Goal: Information Seeking & Learning: Check status

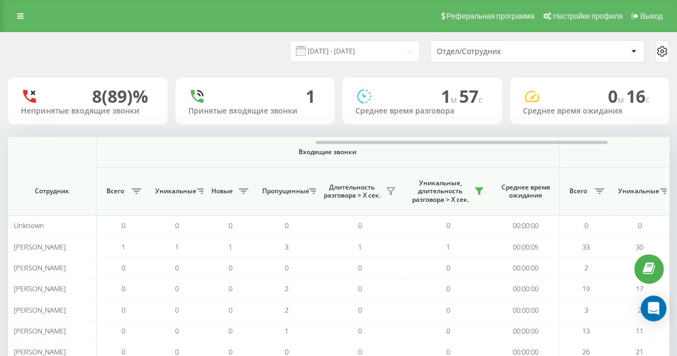
scroll to position [0, 696]
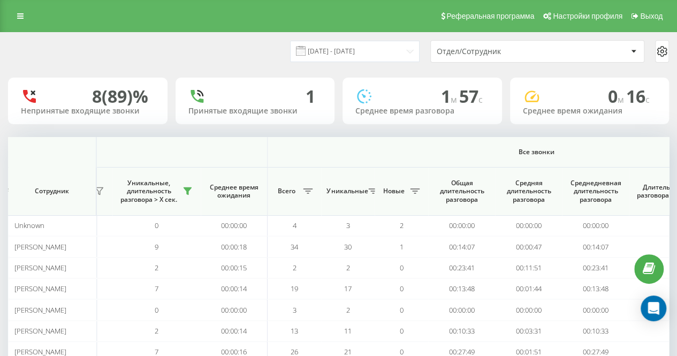
click at [252, 49] on div "[DATE] - [DATE] Отдел/Сотрудник" at bounding box center [338, 51] width 661 height 22
click at [194, 37] on div "[DATE] - [DATE] Отдел/Сотрудник" at bounding box center [339, 51] width 676 height 37
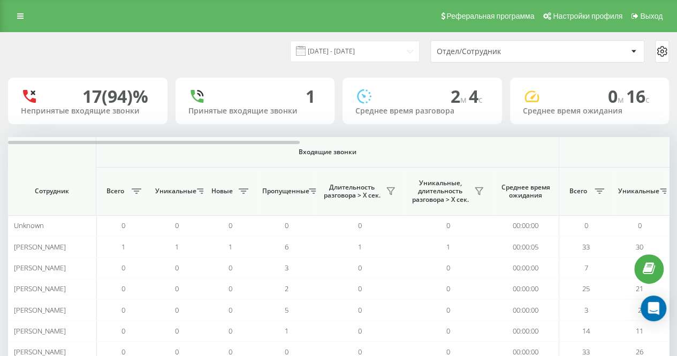
click at [292, 53] on div "[DATE] - [DATE]" at bounding box center [341, 51] width 156 height 21
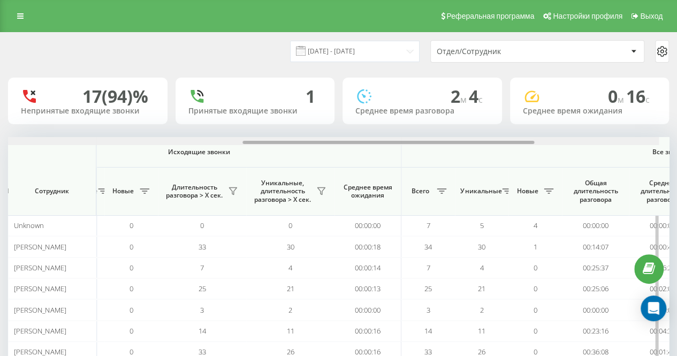
scroll to position [0, 590]
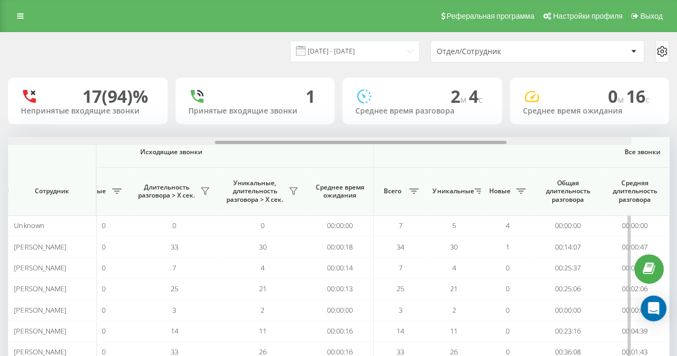
drag, startPoint x: 265, startPoint y: 142, endPoint x: 526, endPoint y: 146, distance: 261.2
click at [526, 146] on div "Входящие звонки Исходящие звонки Все звонки Сотрудник Всего Уникальные Новые Пр…" at bounding box center [338, 249] width 661 height 225
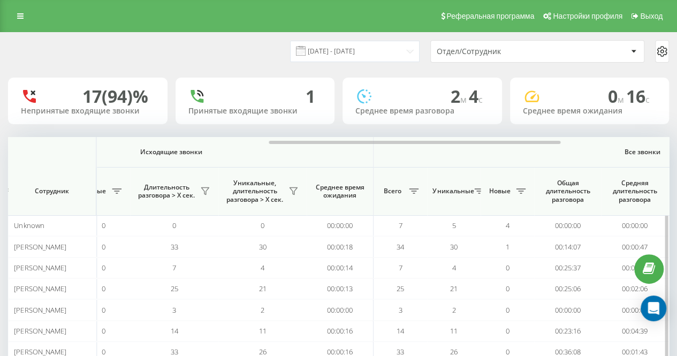
click at [284, 193] on span "Уникальные, длительность разговора > Х сек." at bounding box center [255, 191] width 62 height 25
click at [292, 192] on icon at bounding box center [292, 191] width 7 height 7
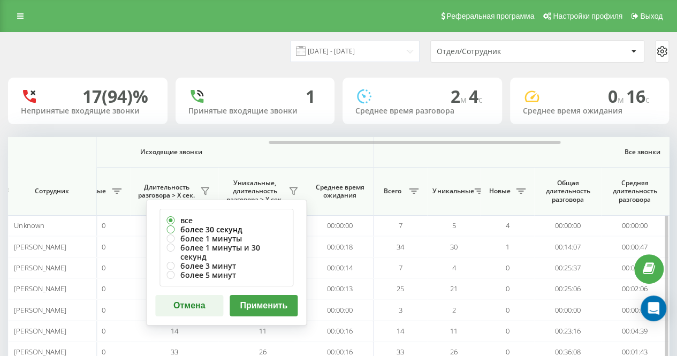
click at [263, 233] on label "более 30 секунд" at bounding box center [226, 229] width 120 height 9
radio input "true"
click at [277, 296] on button "Применить" at bounding box center [264, 305] width 68 height 21
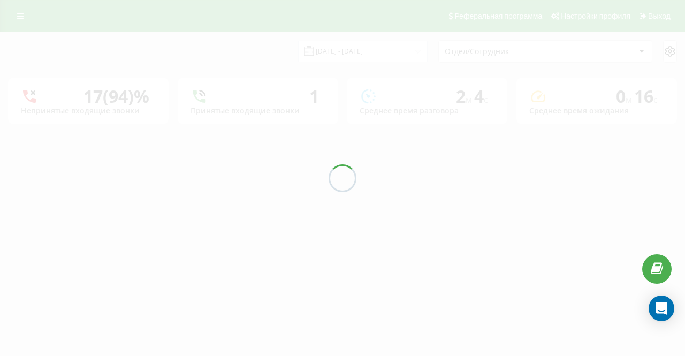
click at [234, 58] on div "[DATE] - [DATE] Отдел/Сотрудник 17 (94)% Непринятые входящие звонки 1 Принятые …" at bounding box center [342, 79] width 669 height 92
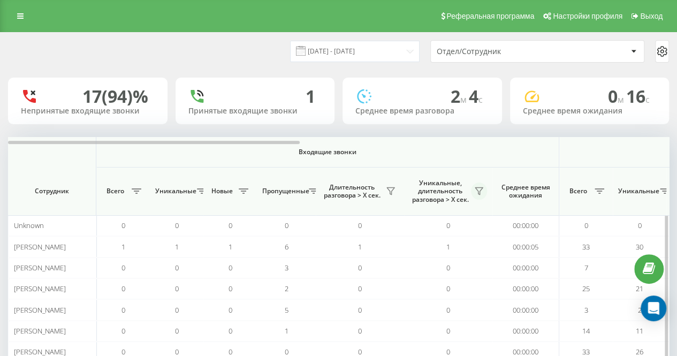
click at [474, 188] on button at bounding box center [479, 190] width 16 height 17
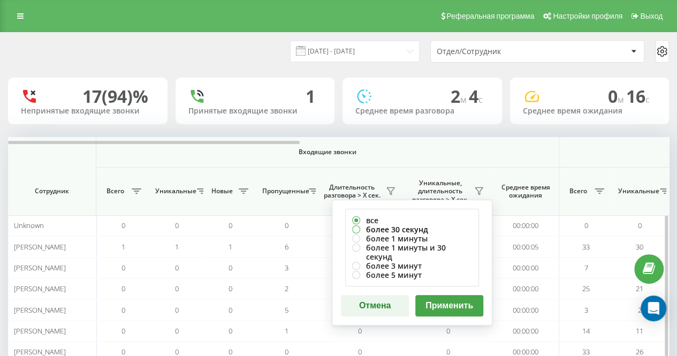
click at [410, 226] on label "более 30 секунд" at bounding box center [412, 229] width 120 height 9
radio input "true"
click at [439, 284] on div "все более 30 секунд более 1 минуты более 1 минуты и 30 секунд более 3 минут бол…" at bounding box center [412, 263] width 161 height 126
click at [439, 300] on button "Применить" at bounding box center [449, 305] width 68 height 21
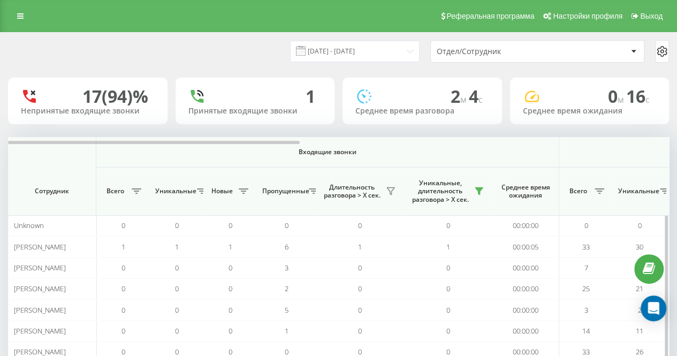
drag, startPoint x: 248, startPoint y: 60, endPoint x: 272, endPoint y: 146, distance: 88.9
click at [249, 64] on div "[DATE] - [DATE] Отдел/Сотрудник" at bounding box center [339, 51] width 676 height 37
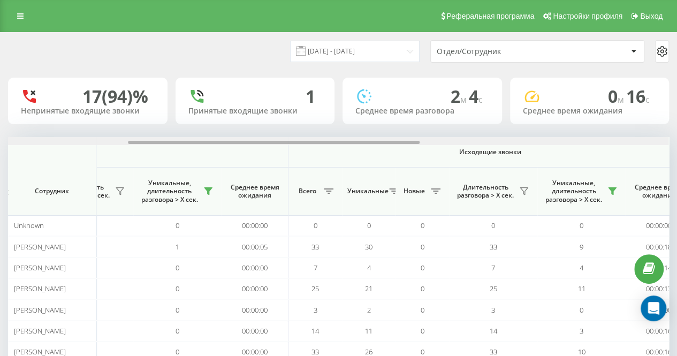
scroll to position [0, 272]
drag, startPoint x: 303, startPoint y: 143, endPoint x: 418, endPoint y: 136, distance: 114.7
click at [418, 136] on div "[DATE] - [DATE] Отдел/Сотрудник 17 (94)% Непринятые входящие звонки 1 Принятые …" at bounding box center [338, 213] width 661 height 361
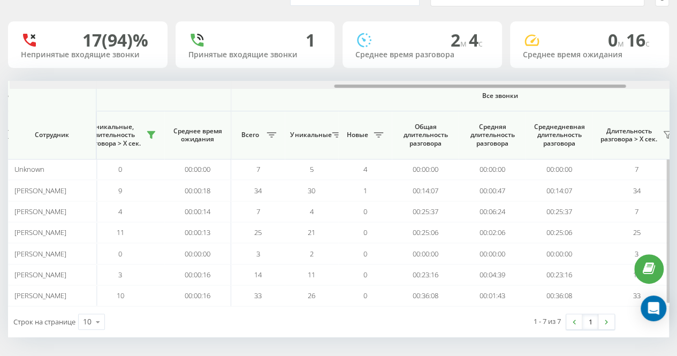
scroll to position [0, 733]
drag, startPoint x: 129, startPoint y: 86, endPoint x: 330, endPoint y: 95, distance: 200.9
click at [330, 95] on div "Входящие звонки Исходящие звонки Все звонки Сотрудник Всего Уникальные Новые Пр…" at bounding box center [338, 193] width 661 height 225
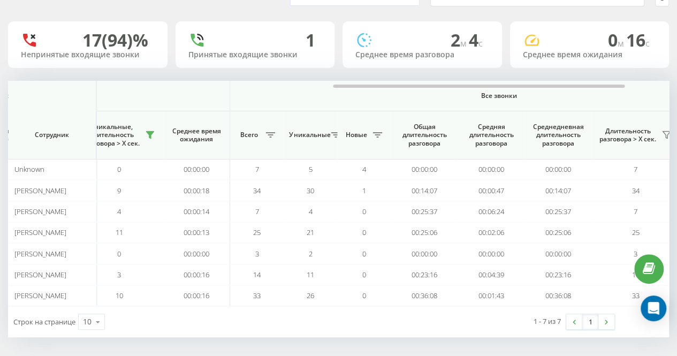
click at [424, 333] on div "1 - 7 из 7 1" at bounding box center [499, 321] width 248 height 31
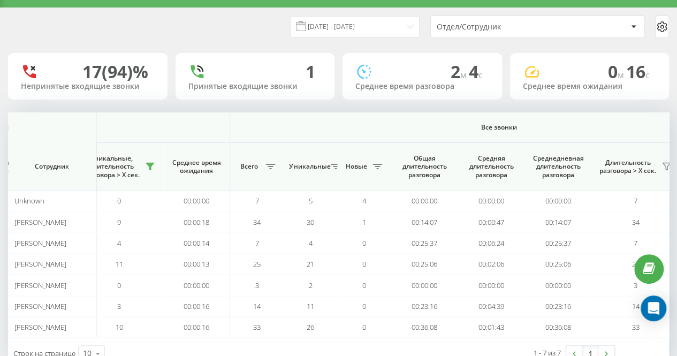
scroll to position [0, 0]
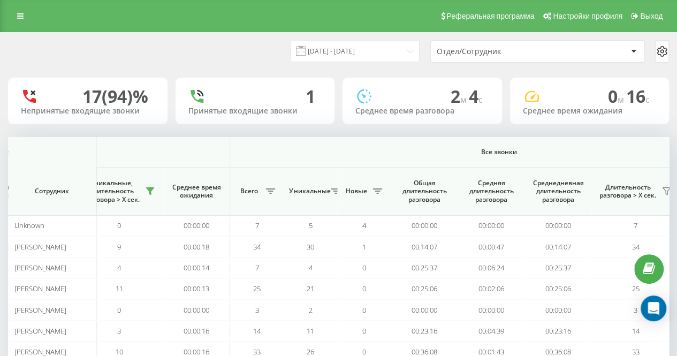
click at [208, 48] on div "[DATE] - [DATE] Отдел/Сотрудник" at bounding box center [338, 51] width 661 height 22
click at [254, 44] on div "[DATE] - [DATE] Отдел/Сотрудник" at bounding box center [338, 51] width 661 height 22
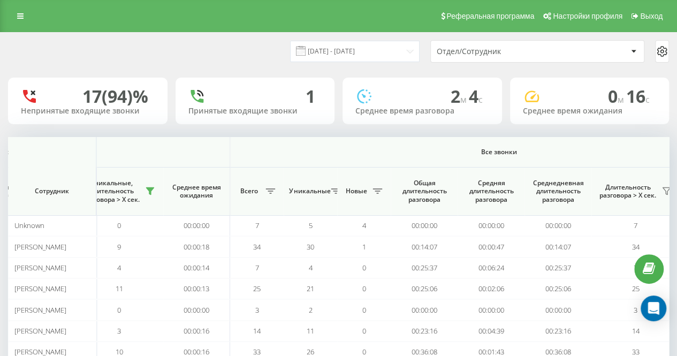
click at [286, 43] on div "[DATE] - [DATE]" at bounding box center [341, 51] width 156 height 21
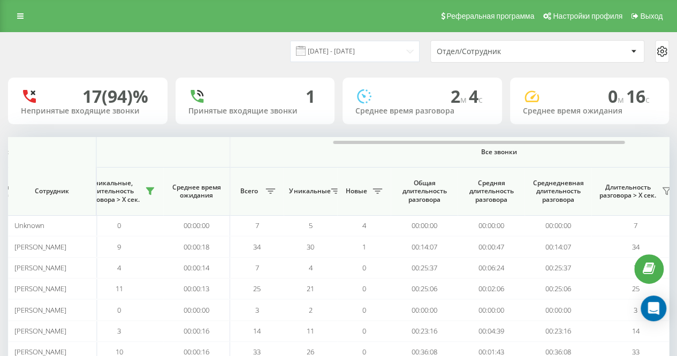
click at [248, 47] on div "[DATE] - [DATE] Отдел/Сотрудник" at bounding box center [338, 51] width 661 height 22
click at [272, 57] on div "[DATE] - [DATE] Отдел/Сотрудник" at bounding box center [338, 51] width 661 height 22
click at [242, 48] on div "[DATE] - [DATE] Отдел/Сотрудник" at bounding box center [338, 51] width 661 height 22
click at [253, 51] on div "[DATE] - [DATE] Отдел/Сотрудник" at bounding box center [338, 51] width 661 height 22
click at [254, 55] on div "[DATE] - [DATE] Отдел/Сотрудник" at bounding box center [338, 51] width 661 height 22
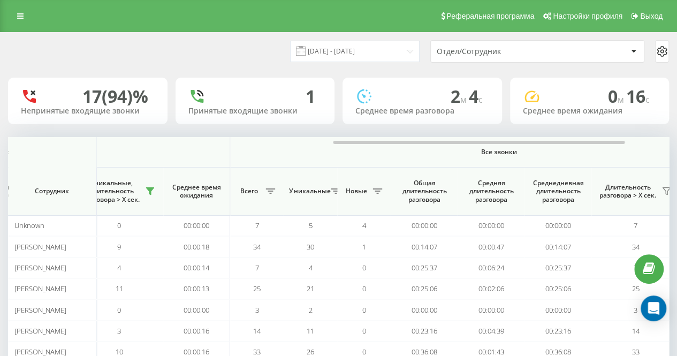
click at [254, 55] on div "[DATE] - [DATE] Отдел/Сотрудник" at bounding box center [338, 51] width 661 height 22
click at [230, 51] on div "[DATE] - [DATE] Отдел/Сотрудник" at bounding box center [338, 51] width 661 height 22
click at [211, 72] on div "[DATE] - [DATE] Отдел/Сотрудник 17 (94)% Непринятые входящие звонки 1 Принятые …" at bounding box center [338, 213] width 661 height 361
click at [272, 58] on div "[DATE] - [DATE] Отдел/Сотрудник" at bounding box center [338, 51] width 661 height 22
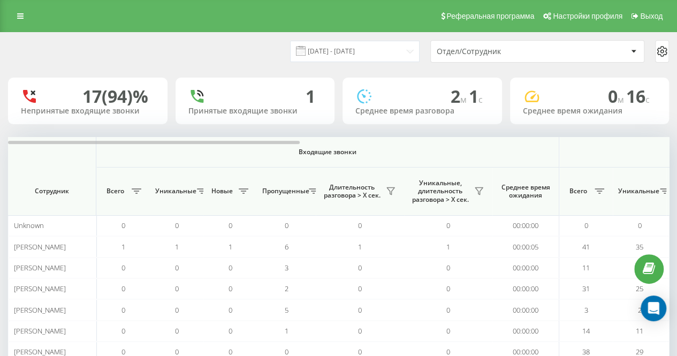
click at [240, 63] on div "[DATE] - [DATE] Отдел/Сотрудник" at bounding box center [339, 51] width 676 height 37
click at [241, 57] on div "[DATE] - [DATE] Отдел/Сотрудник" at bounding box center [338, 51] width 661 height 22
click at [475, 194] on icon at bounding box center [479, 191] width 9 height 9
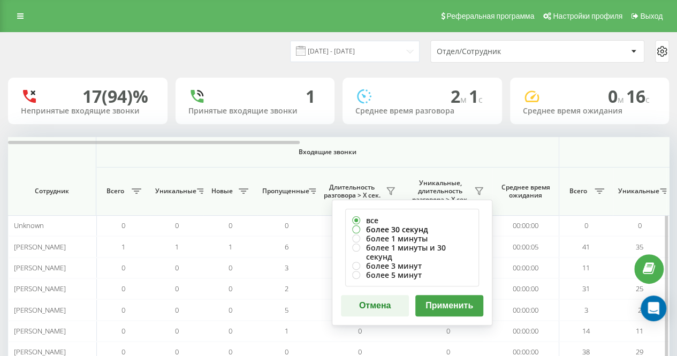
drag, startPoint x: 412, startPoint y: 227, endPoint x: 440, endPoint y: 270, distance: 50.9
click at [412, 227] on label "более 30 секунд" at bounding box center [412, 229] width 120 height 9
radio input "true"
drag, startPoint x: 442, startPoint y: 289, endPoint x: 416, endPoint y: 257, distance: 41.1
click at [443, 295] on button "Применить" at bounding box center [449, 305] width 68 height 21
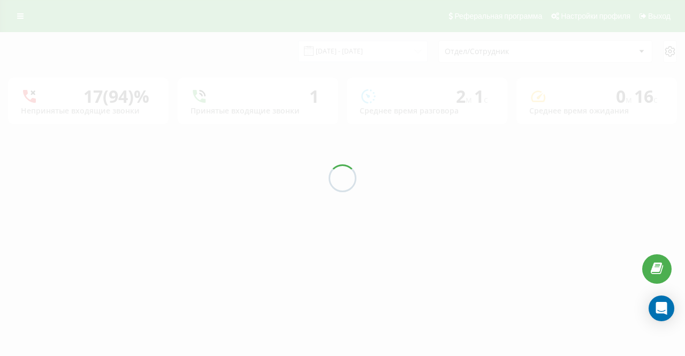
click at [280, 42] on div "22.09.2025 - 22.09.2025 Отдел/Сотрудник 17 (94)% Непринятые входящие звонки 1 П…" at bounding box center [342, 79] width 669 height 92
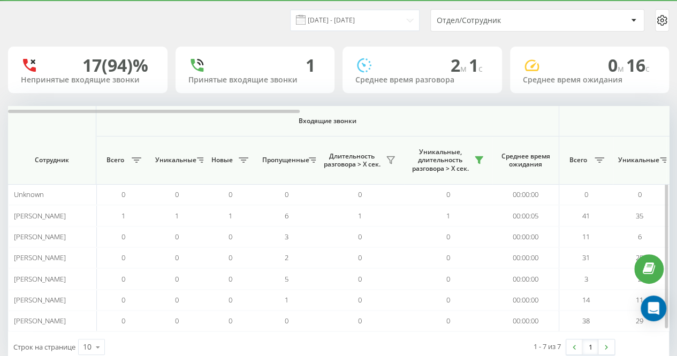
scroll to position [56, 0]
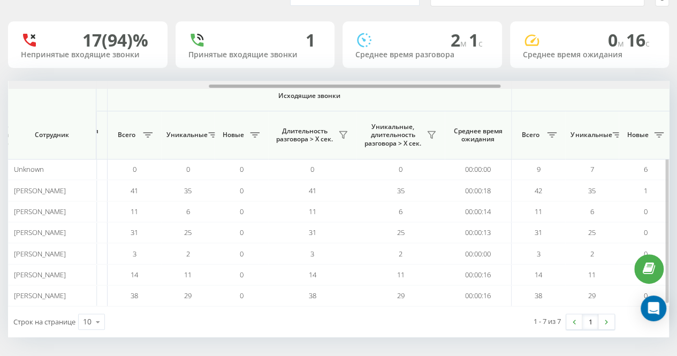
drag, startPoint x: 270, startPoint y: 86, endPoint x: 474, endPoint y: 95, distance: 204.1
click at [474, 95] on div "Входящие звонки Исходящие звонки Все звонки Сотрудник Всего Уникальные Новые Пр…" at bounding box center [338, 193] width 661 height 225
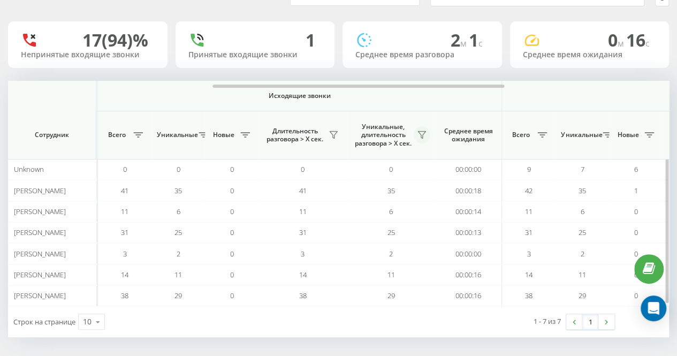
click at [424, 132] on icon at bounding box center [421, 135] width 7 height 7
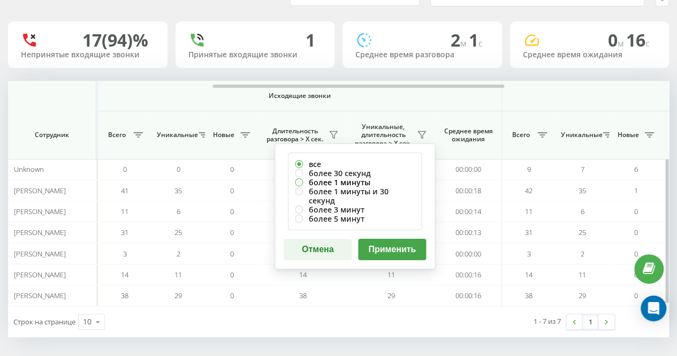
click at [366, 178] on label "более 1 минуты" at bounding box center [355, 182] width 120 height 9
radio input "true"
click at [366, 170] on label "более 30 секунд" at bounding box center [355, 173] width 120 height 9
radio input "true"
drag, startPoint x: 391, startPoint y: 242, endPoint x: 383, endPoint y: 228, distance: 15.8
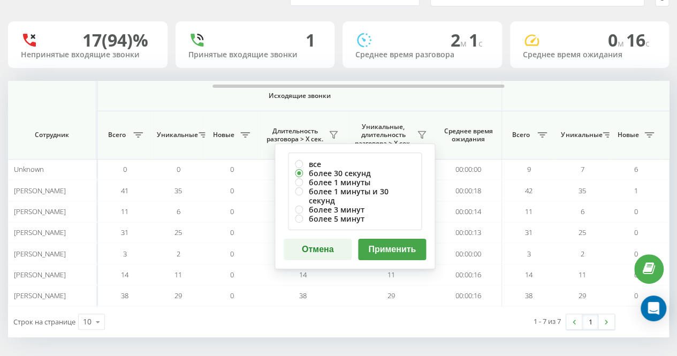
click at [391, 242] on button "Применить" at bounding box center [392, 249] width 68 height 21
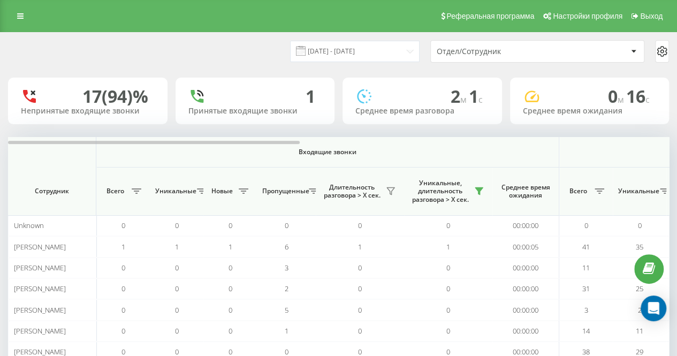
click at [268, 56] on div "[DATE] - [DATE] Отдел/Сотрудник" at bounding box center [338, 51] width 661 height 22
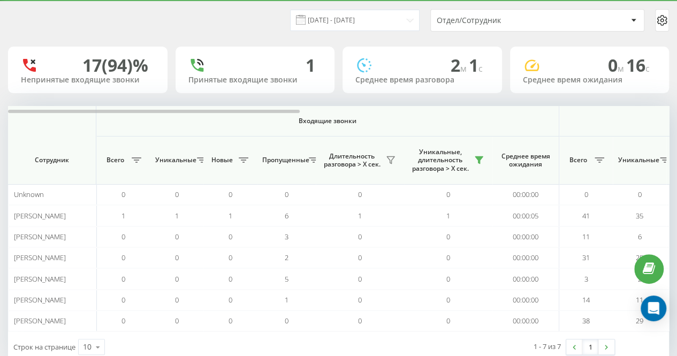
scroll to position [56, 0]
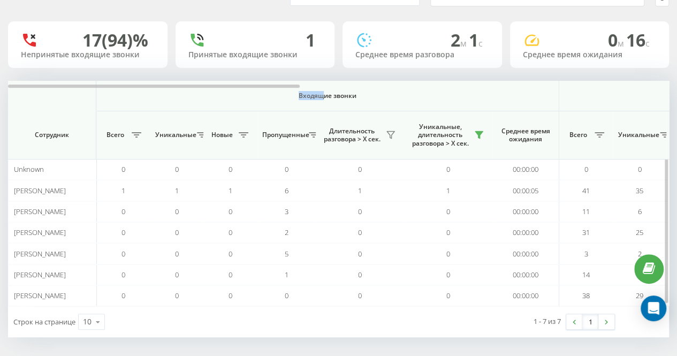
drag, startPoint x: 289, startPoint y: 88, endPoint x: 324, endPoint y: 85, distance: 35.4
click at [324, 85] on th "Входящие звонки" at bounding box center [327, 96] width 463 height 31
click at [293, 74] on div "22.09.2025 - 22.09.2025 Отдел/Сотрудник 17 (94)% Непринятые входящие звонки 1 П…" at bounding box center [338, 156] width 661 height 361
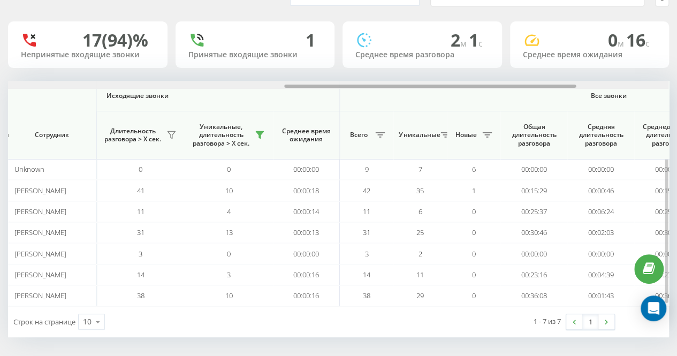
scroll to position [0, 624]
drag, startPoint x: 270, startPoint y: 86, endPoint x: 544, endPoint y: 100, distance: 274.3
click at [544, 100] on div "Входящие звонки Исходящие звонки Все звонки Сотрудник Всего Уникальные Новые Пр…" at bounding box center [338, 193] width 661 height 225
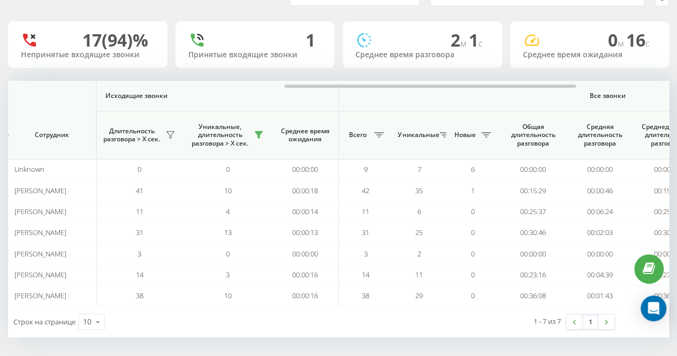
click at [415, 312] on div "1 - 7 из 7 1" at bounding box center [499, 321] width 248 height 31
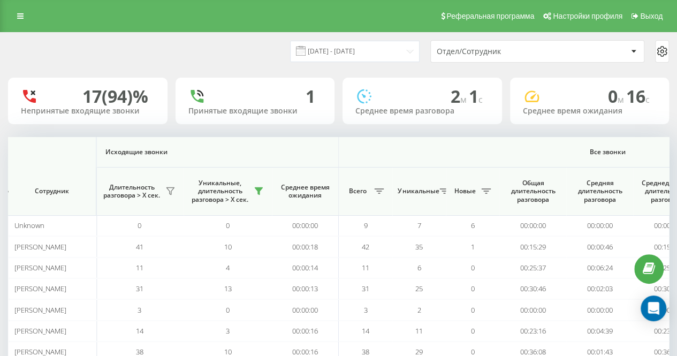
scroll to position [0, 0]
click at [255, 52] on div "[DATE] - [DATE] Отдел/Сотрудник" at bounding box center [338, 51] width 661 height 22
click at [261, 59] on div "[DATE] - [DATE] Отдел/Сотрудник" at bounding box center [338, 51] width 661 height 22
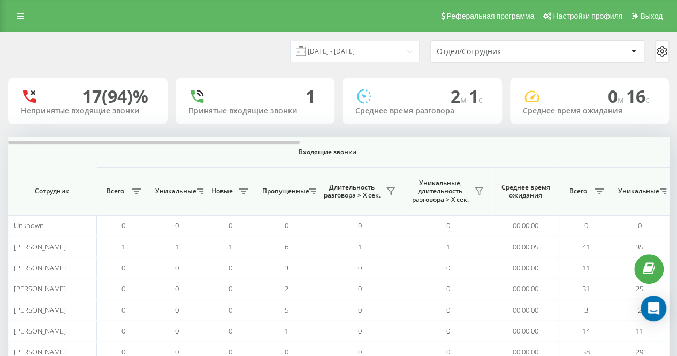
click at [212, 53] on div "[DATE] - [DATE] Отдел/Сотрудник" at bounding box center [338, 51] width 661 height 22
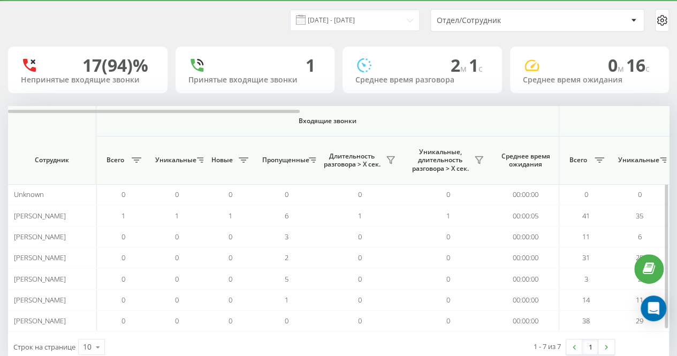
scroll to position [56, 0]
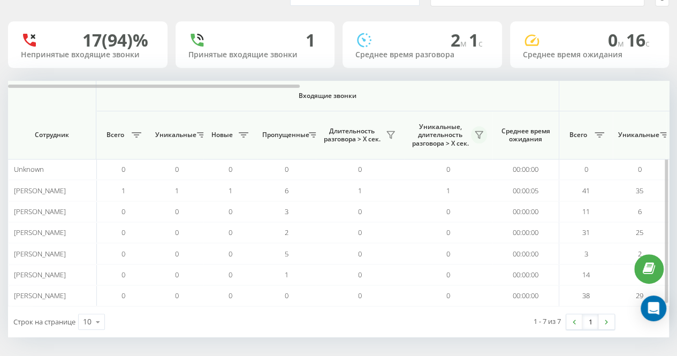
click at [478, 133] on icon at bounding box center [479, 135] width 9 height 9
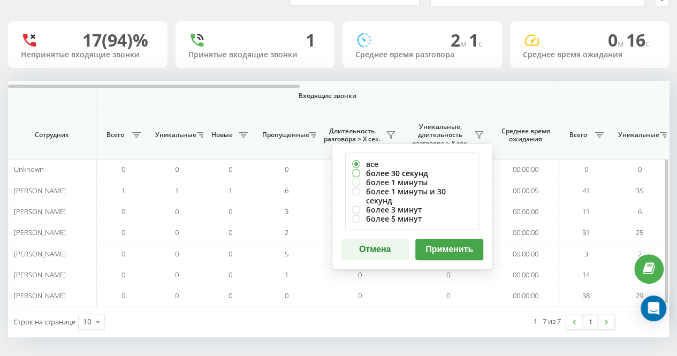
click at [402, 171] on label "более 30 секунд" at bounding box center [412, 173] width 120 height 9
radio input "true"
click at [443, 239] on button "Применить" at bounding box center [449, 249] width 68 height 21
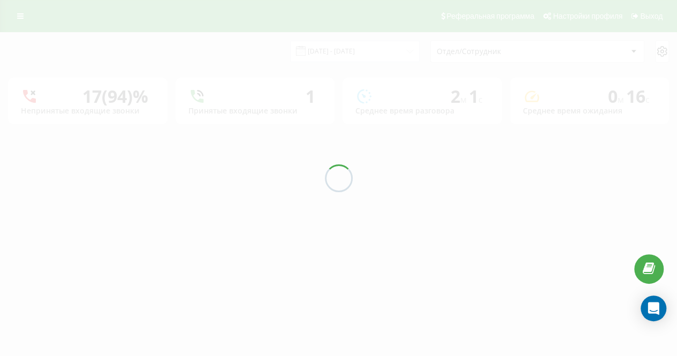
scroll to position [0, 0]
click at [238, 58] on div at bounding box center [342, 178] width 685 height 356
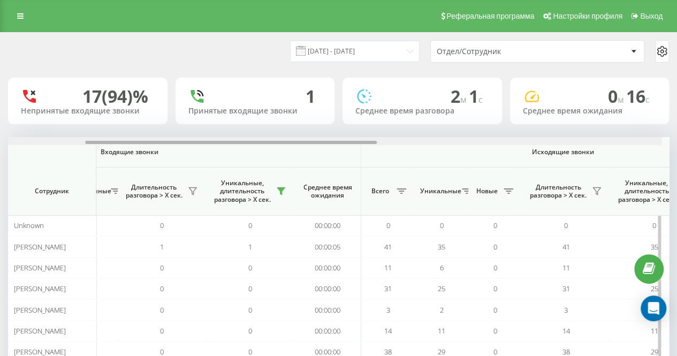
scroll to position [0, 311]
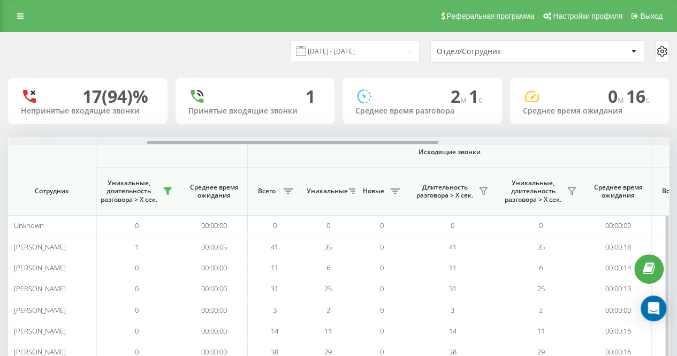
drag, startPoint x: 281, startPoint y: 142, endPoint x: 420, endPoint y: 146, distance: 138.1
click at [420, 146] on div "Входящие звонки Исходящие звонки Все звонки Сотрудник Всего Уникальные Новые Пр…" at bounding box center [338, 249] width 661 height 225
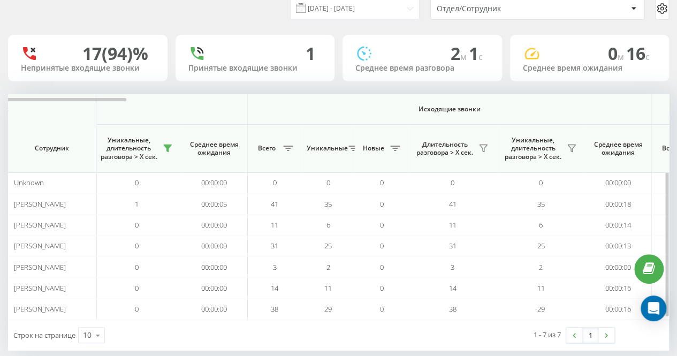
scroll to position [56, 0]
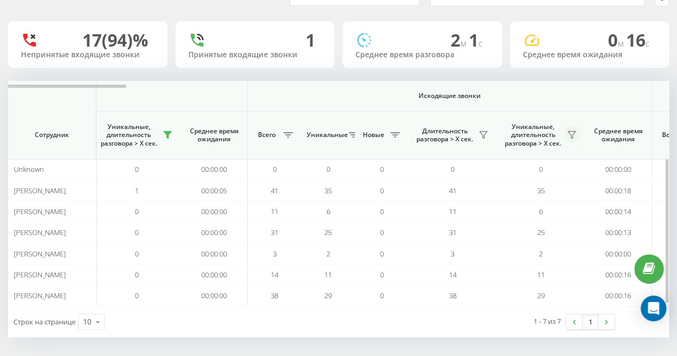
click at [569, 141] on button at bounding box center [571, 134] width 16 height 17
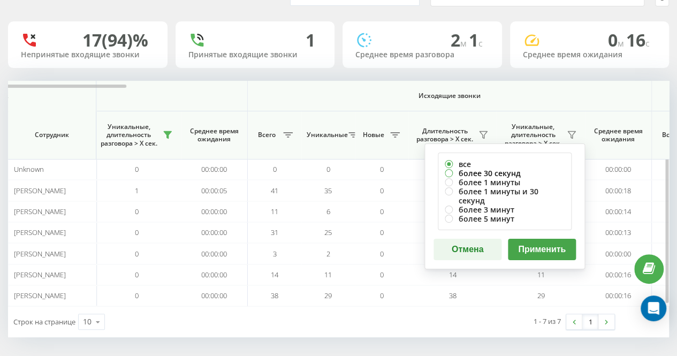
click at [524, 170] on label "более 30 секунд" at bounding box center [505, 173] width 120 height 9
radio input "true"
click at [535, 239] on button "Применить" at bounding box center [542, 249] width 68 height 21
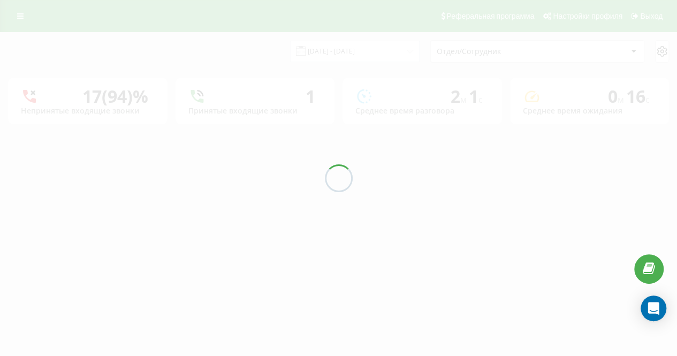
scroll to position [0, 0]
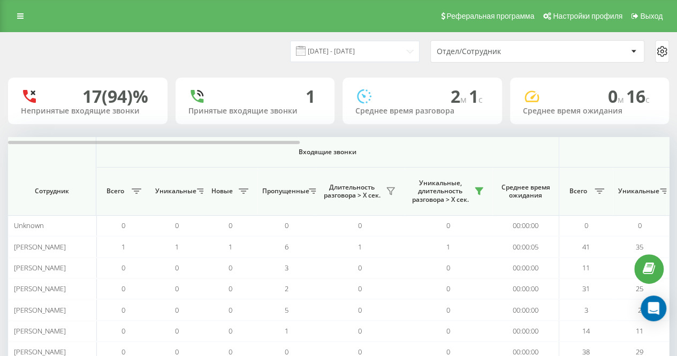
drag, startPoint x: 247, startPoint y: 46, endPoint x: 250, endPoint y: 81, distance: 34.9
click at [247, 48] on div "[DATE] - [DATE] Отдел/Сотрудник" at bounding box center [338, 51] width 661 height 22
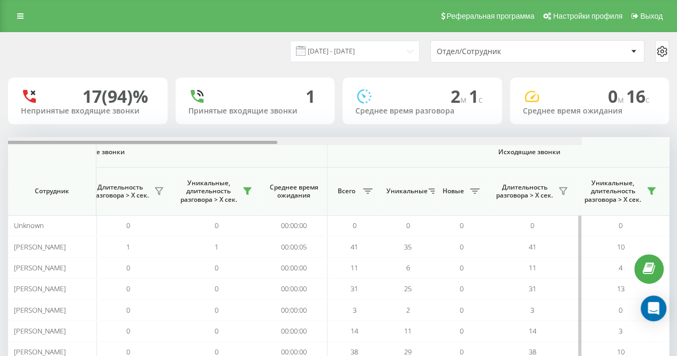
scroll to position [0, 252]
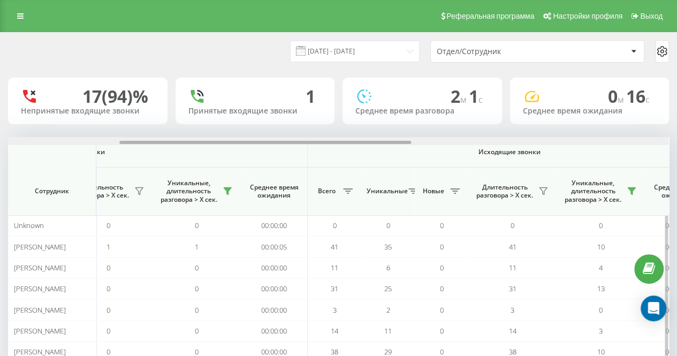
drag, startPoint x: 265, startPoint y: 141, endPoint x: 377, endPoint y: 153, distance: 111.9
click at [377, 153] on div "Входящие звонки Исходящие звонки Все звонки Сотрудник Всего Уникальные Новые Пр…" at bounding box center [338, 249] width 661 height 225
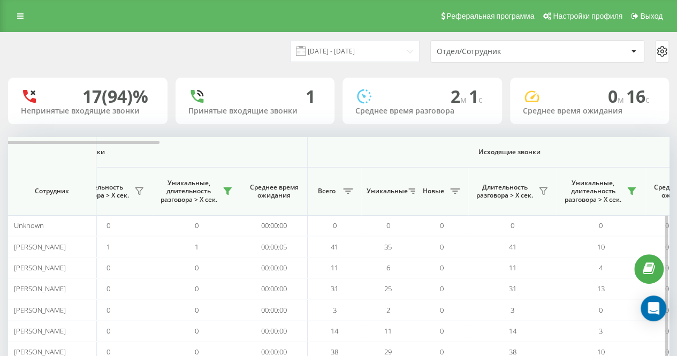
scroll to position [56, 0]
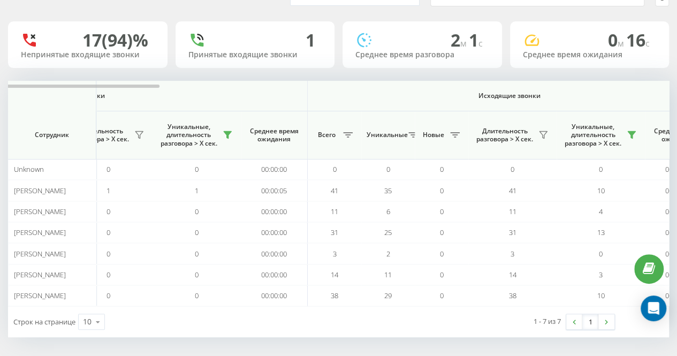
click at [362, 78] on div "22.09.2025 - 22.09.2025 Отдел/Сотрудник 17 (94)% Непринятые входящие звонки 1 П…" at bounding box center [338, 156] width 661 height 361
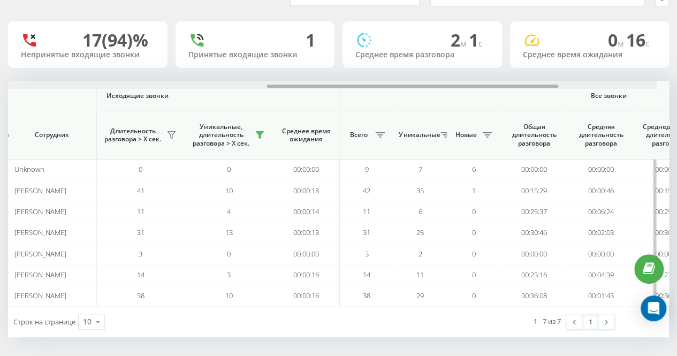
scroll to position [0, 632]
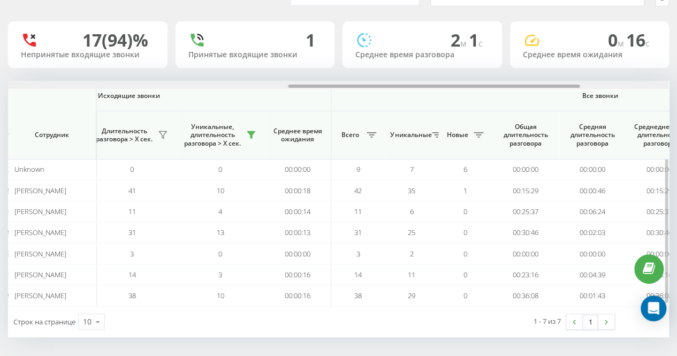
drag, startPoint x: 123, startPoint y: 86, endPoint x: 291, endPoint y: 86, distance: 168.6
click at [291, 86] on div at bounding box center [434, 86] width 292 height 3
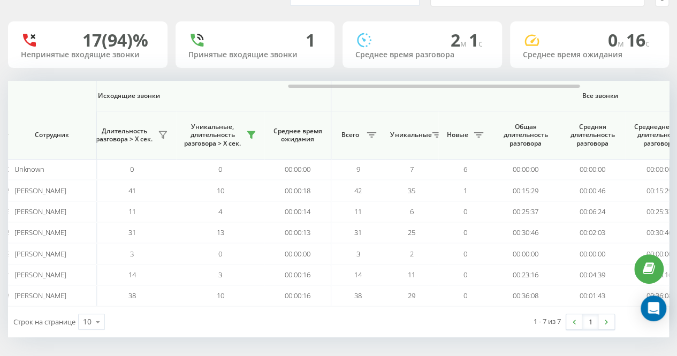
click at [420, 322] on div "1 - 7 из 7 1" at bounding box center [499, 321] width 248 height 31
click at [409, 324] on div "1 - 7 из 7 1" at bounding box center [499, 321] width 248 height 31
